Goal: Task Accomplishment & Management: Complete application form

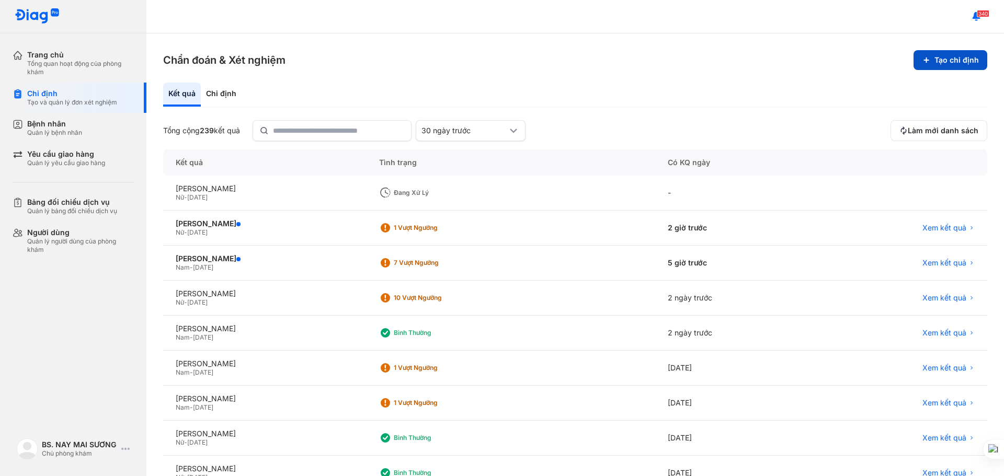
click at [940, 60] on button "Tạo chỉ định" at bounding box center [951, 60] width 74 height 20
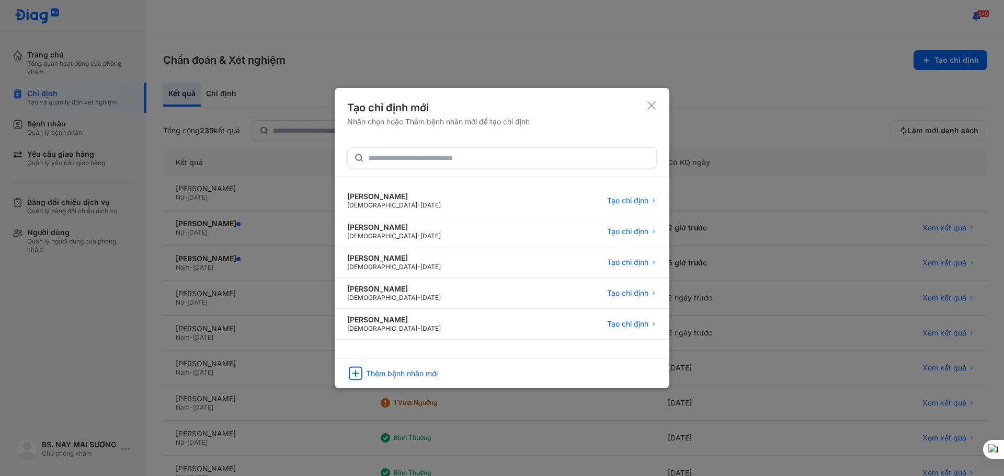
click at [399, 374] on div "Thêm bệnh nhân mới" at bounding box center [402, 373] width 72 height 9
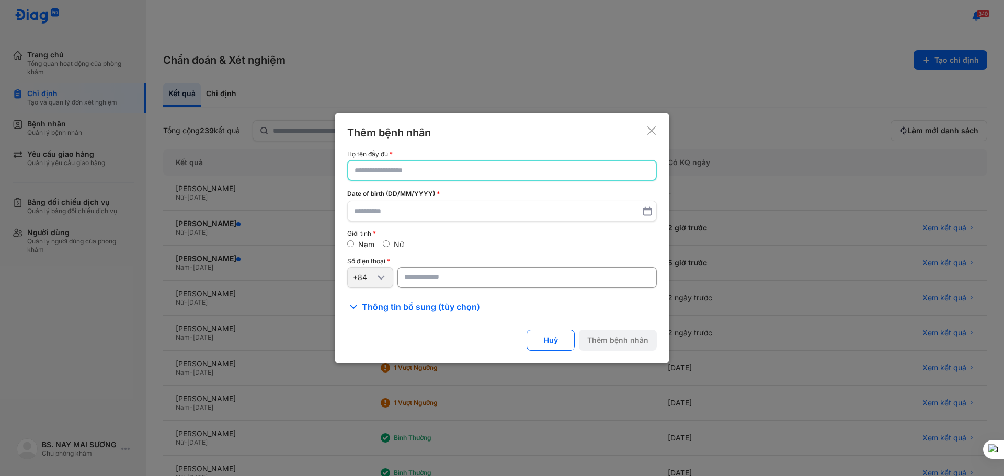
click at [402, 167] on input "text" at bounding box center [502, 170] width 295 height 19
type input "*"
type input "**********"
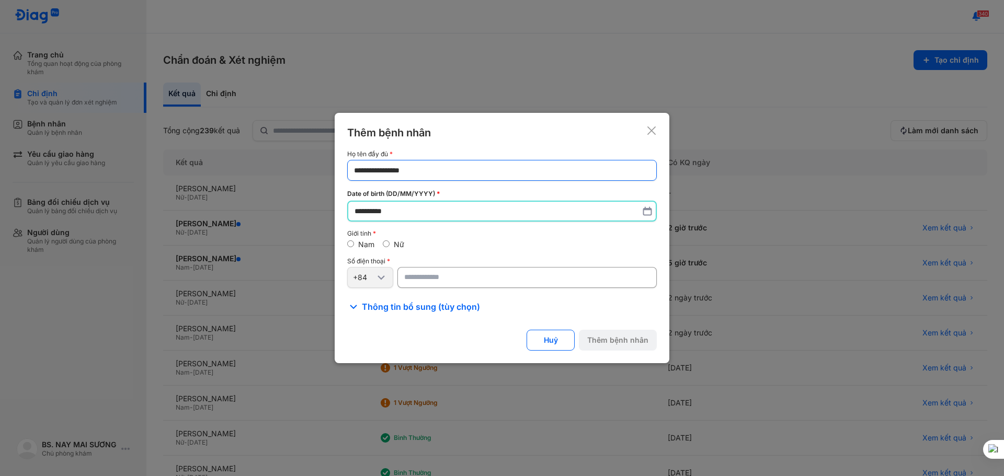
type input "**********"
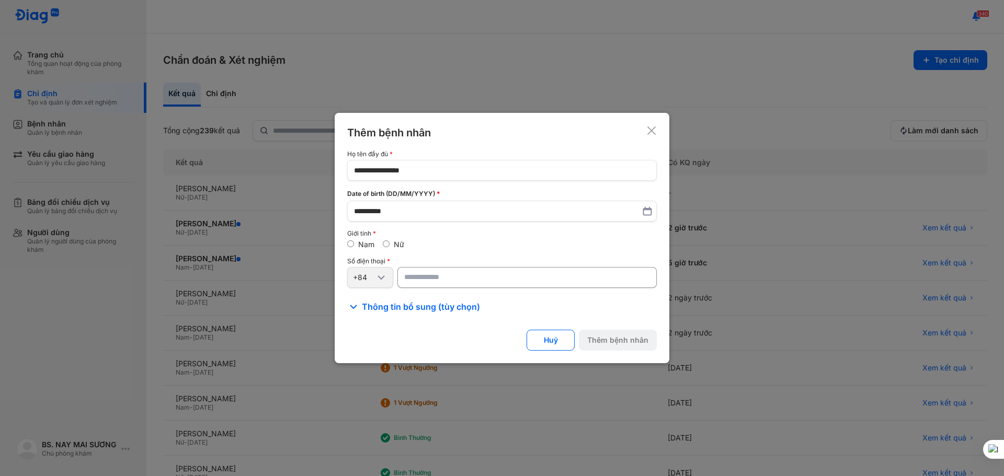
click at [422, 279] on input "number" at bounding box center [526, 277] width 259 height 21
type input "**********"
click at [593, 336] on button "Thêm bệnh nhân" at bounding box center [618, 340] width 78 height 21
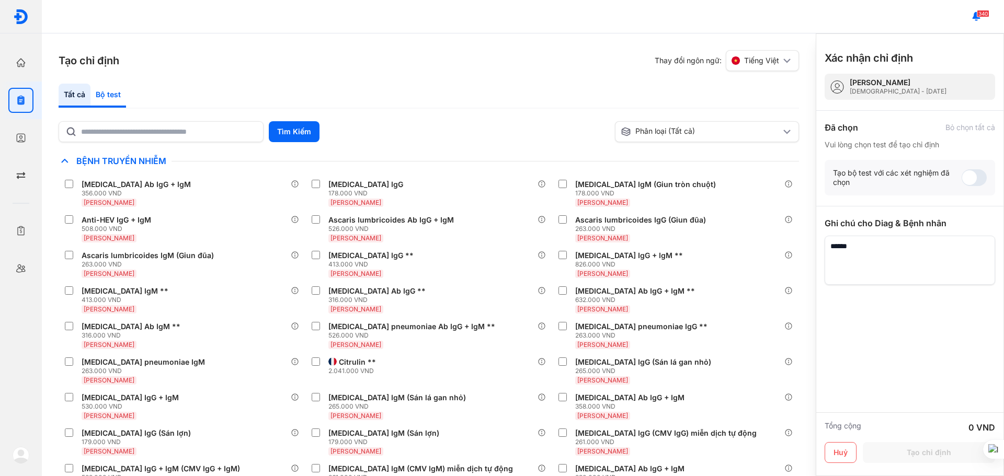
click at [109, 98] on div "Bộ test" at bounding box center [108, 96] width 36 height 24
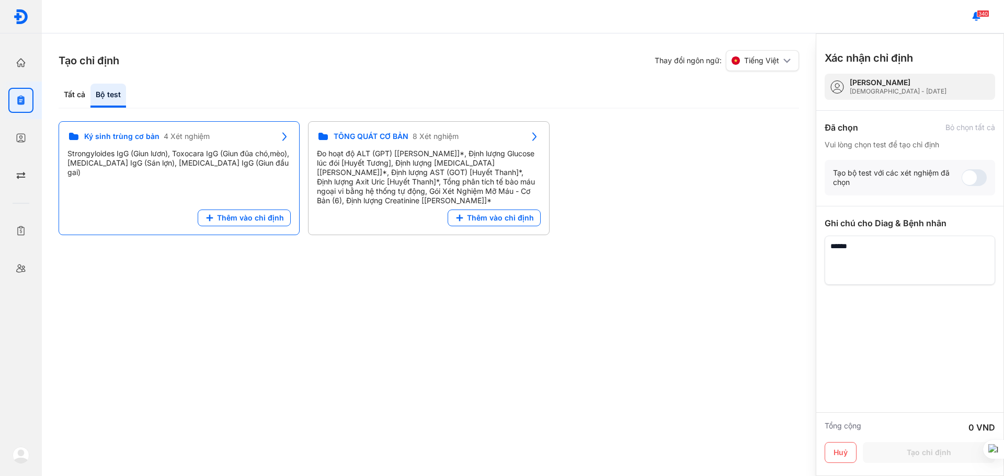
click at [238, 219] on span "Thêm vào chỉ định" at bounding box center [250, 217] width 67 height 9
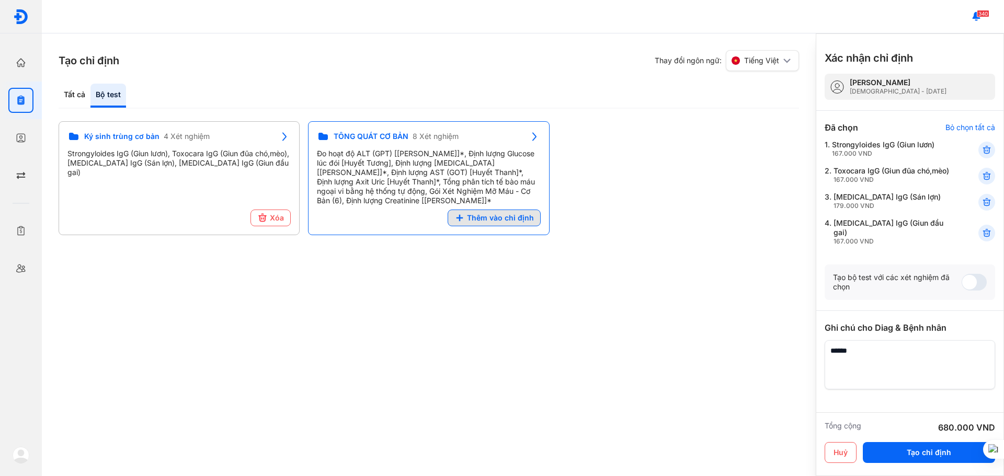
click at [472, 220] on span "Thêm vào chỉ định" at bounding box center [500, 217] width 67 height 9
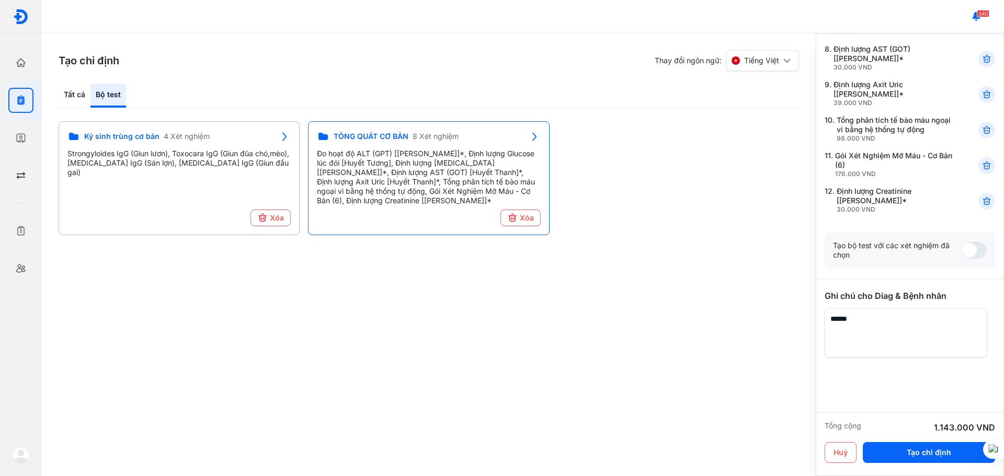
scroll to position [324, 0]
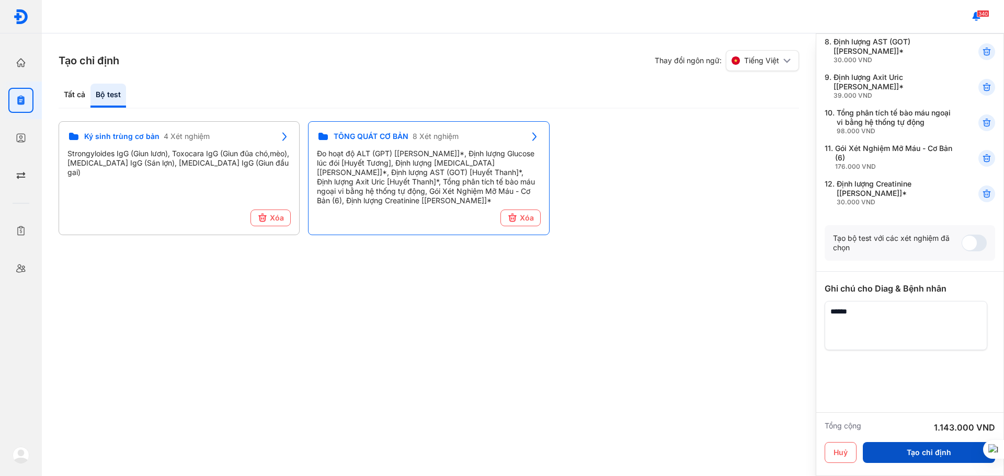
click at [921, 453] on button "Tạo chỉ định" at bounding box center [929, 452] width 132 height 21
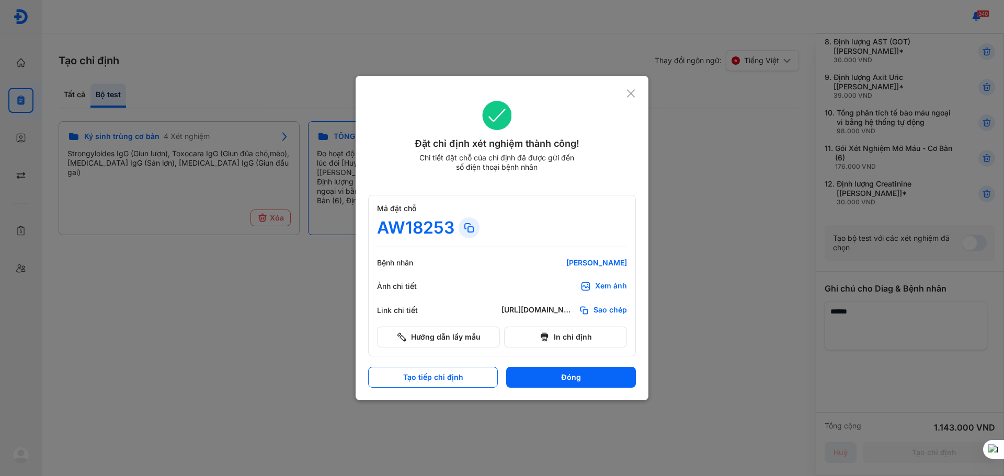
scroll to position [314, 0]
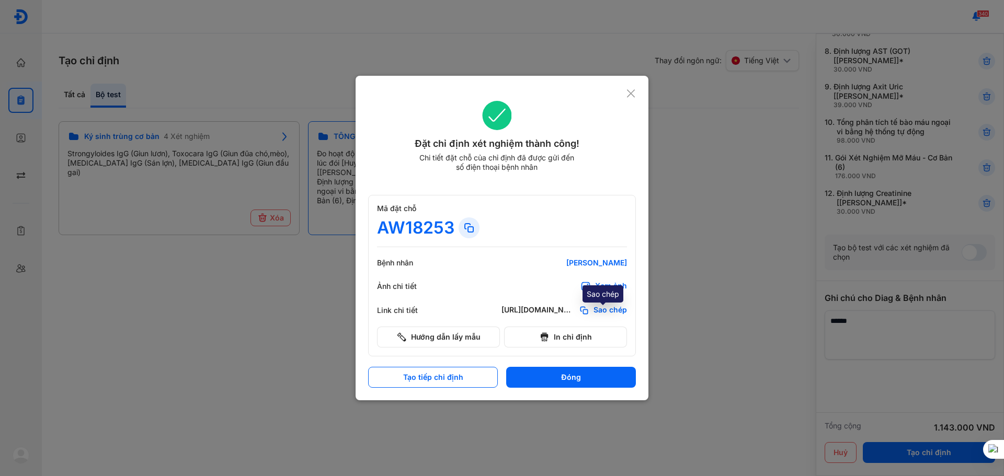
click at [593, 312] on div "Sao chép" at bounding box center [603, 310] width 48 height 10
click at [631, 94] on use at bounding box center [631, 93] width 8 height 8
